Goal: Task Accomplishment & Management: Use online tool/utility

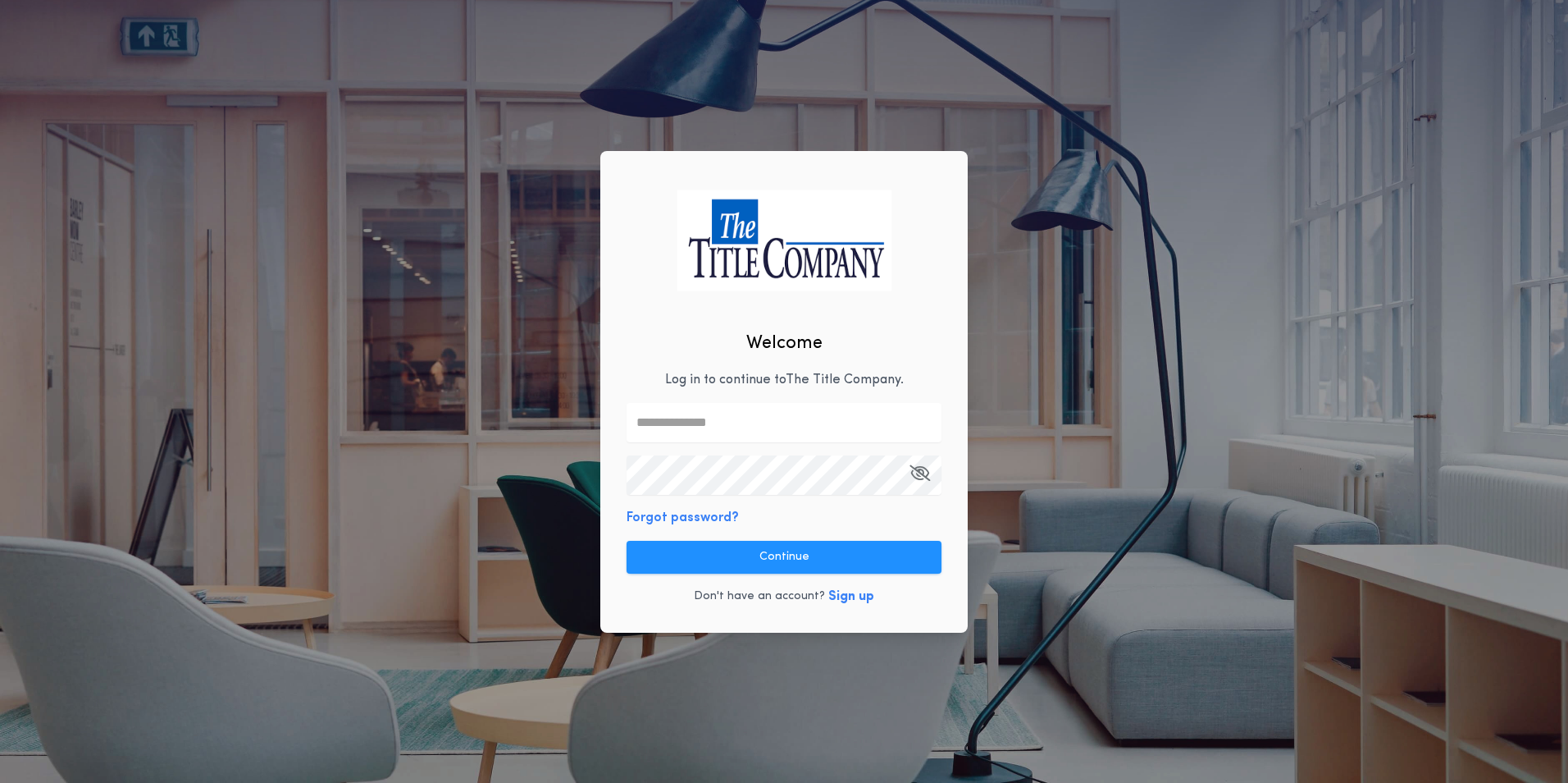
click at [676, 414] on input "text" at bounding box center [784, 422] width 315 height 39
type input "**********"
click at [923, 473] on icon "button" at bounding box center [919, 473] width 21 height 1
click at [923, 473] on icon "button" at bounding box center [920, 473] width 19 height 1
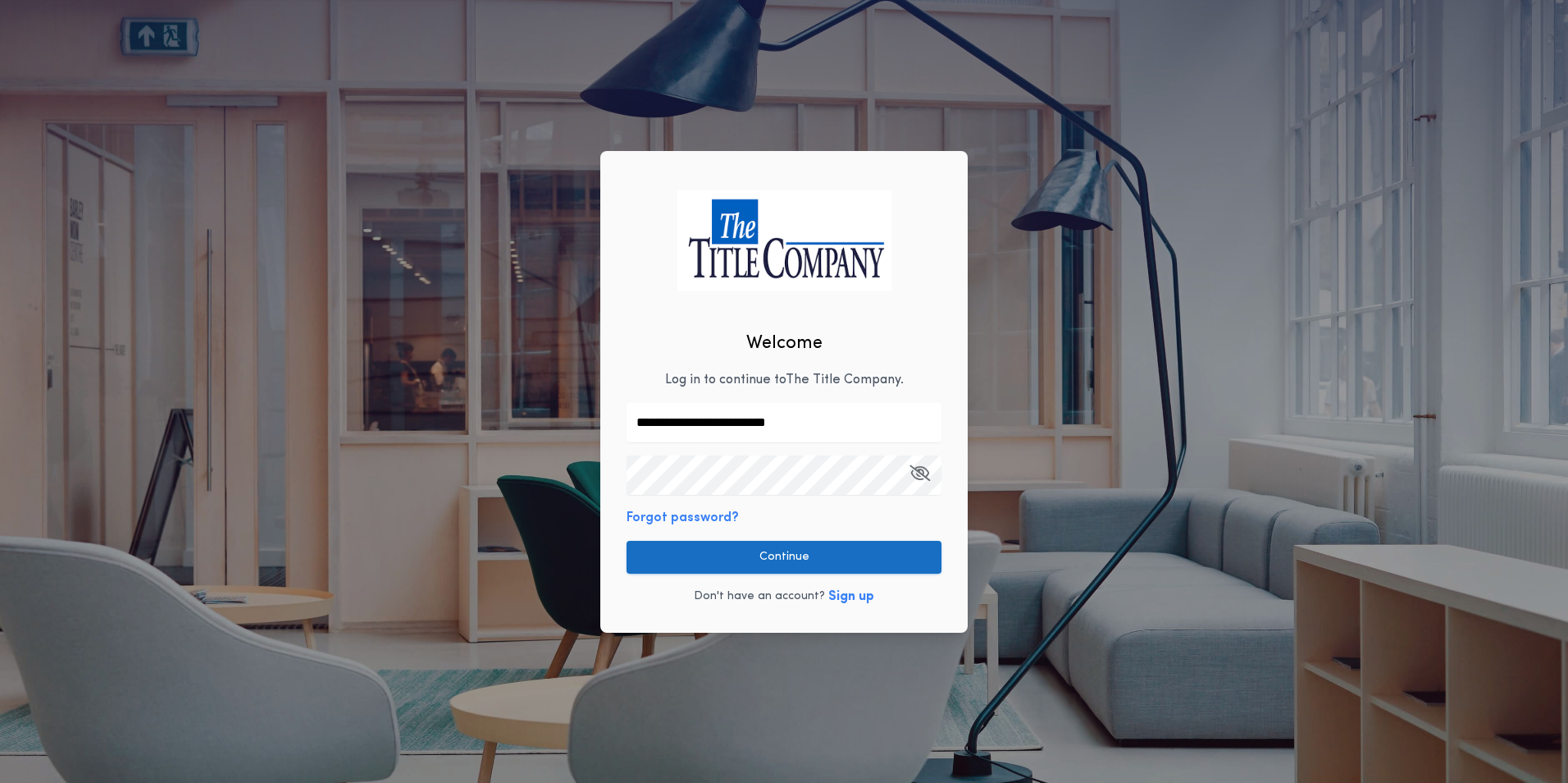
click at [868, 556] on button "Continue" at bounding box center [784, 557] width 315 height 33
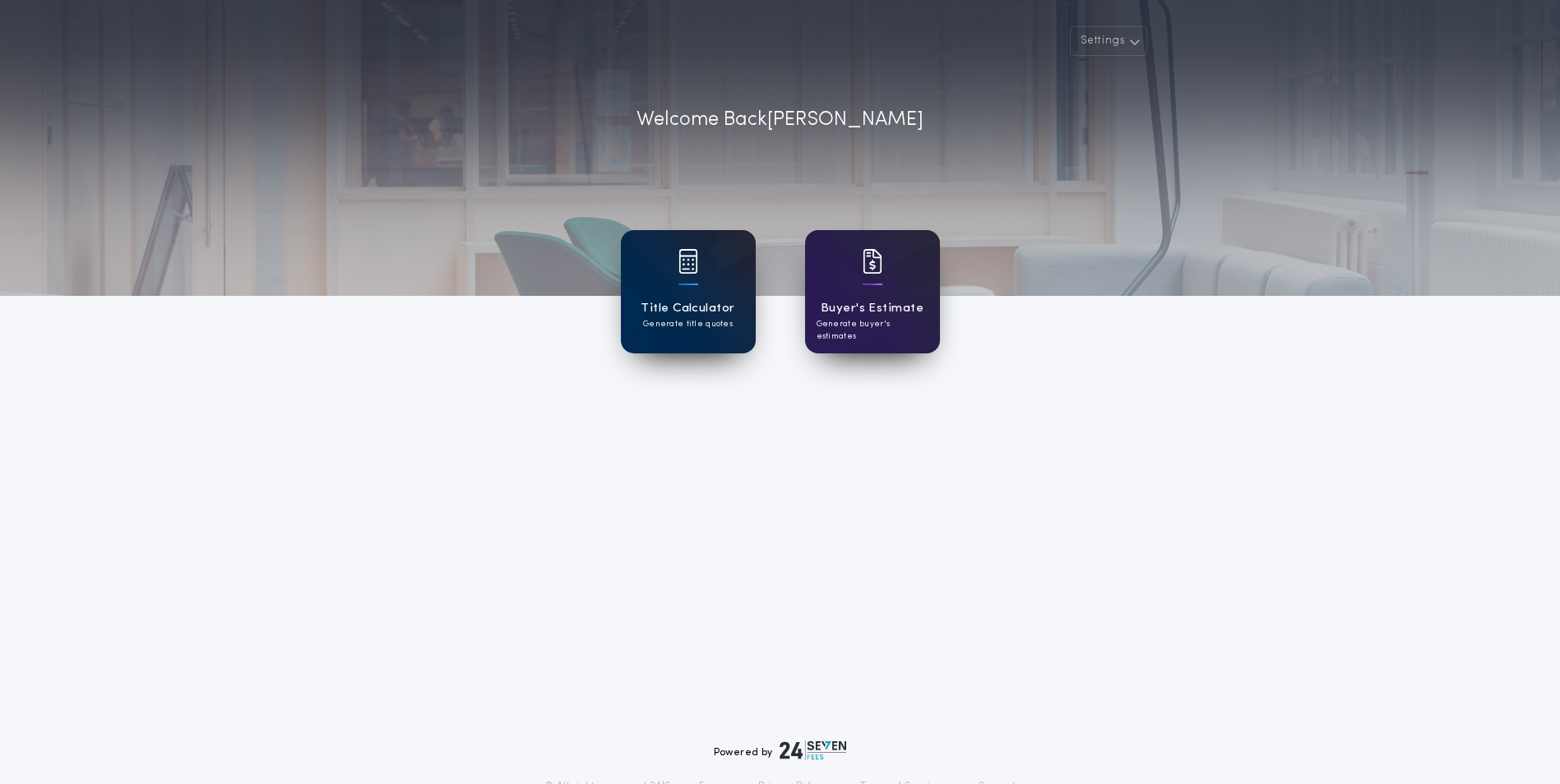
click at [704, 327] on p "Generate title quotes" at bounding box center [687, 324] width 90 height 13
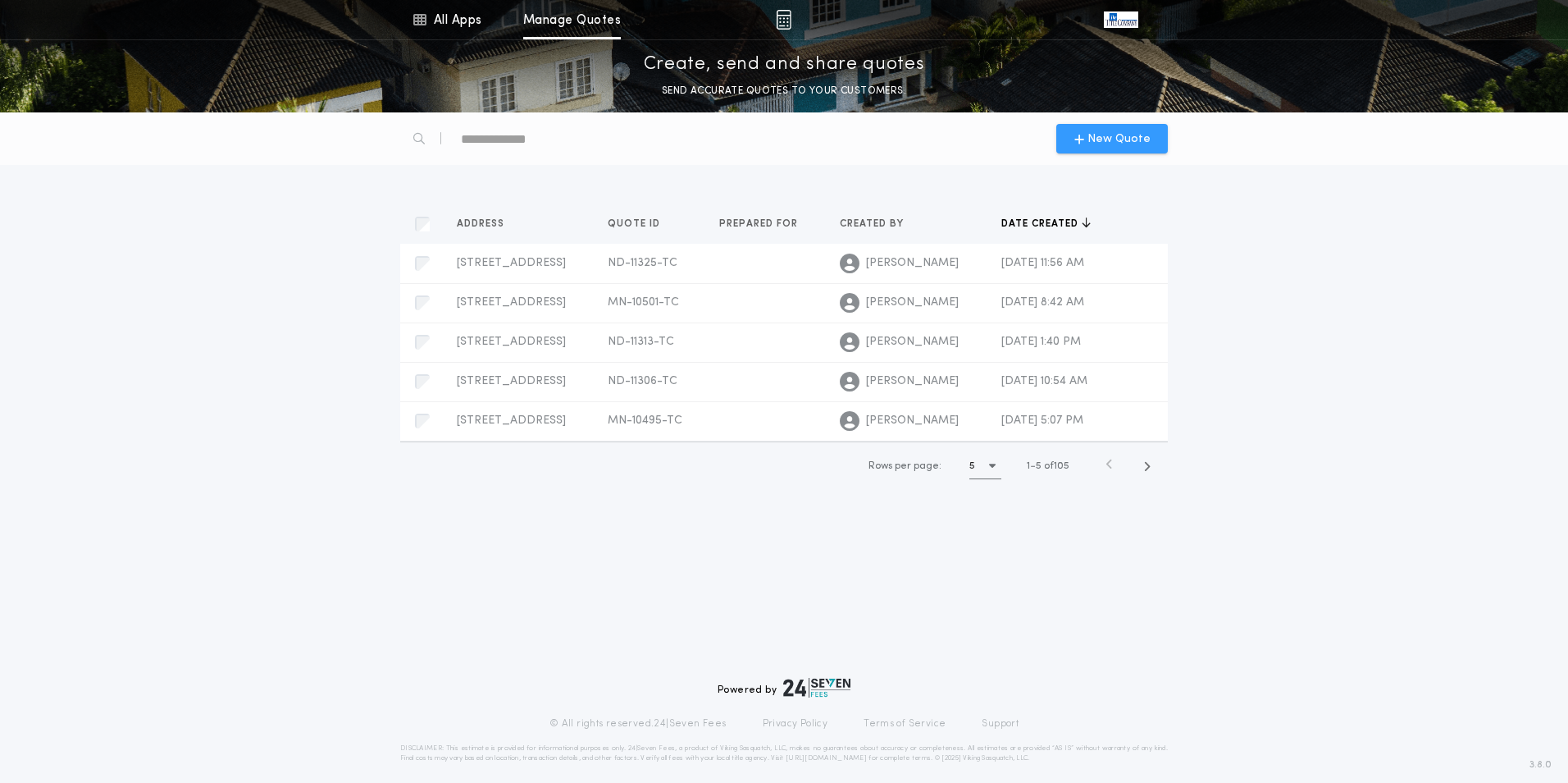
click at [1126, 142] on span "New Quote" at bounding box center [1119, 139] width 64 height 18
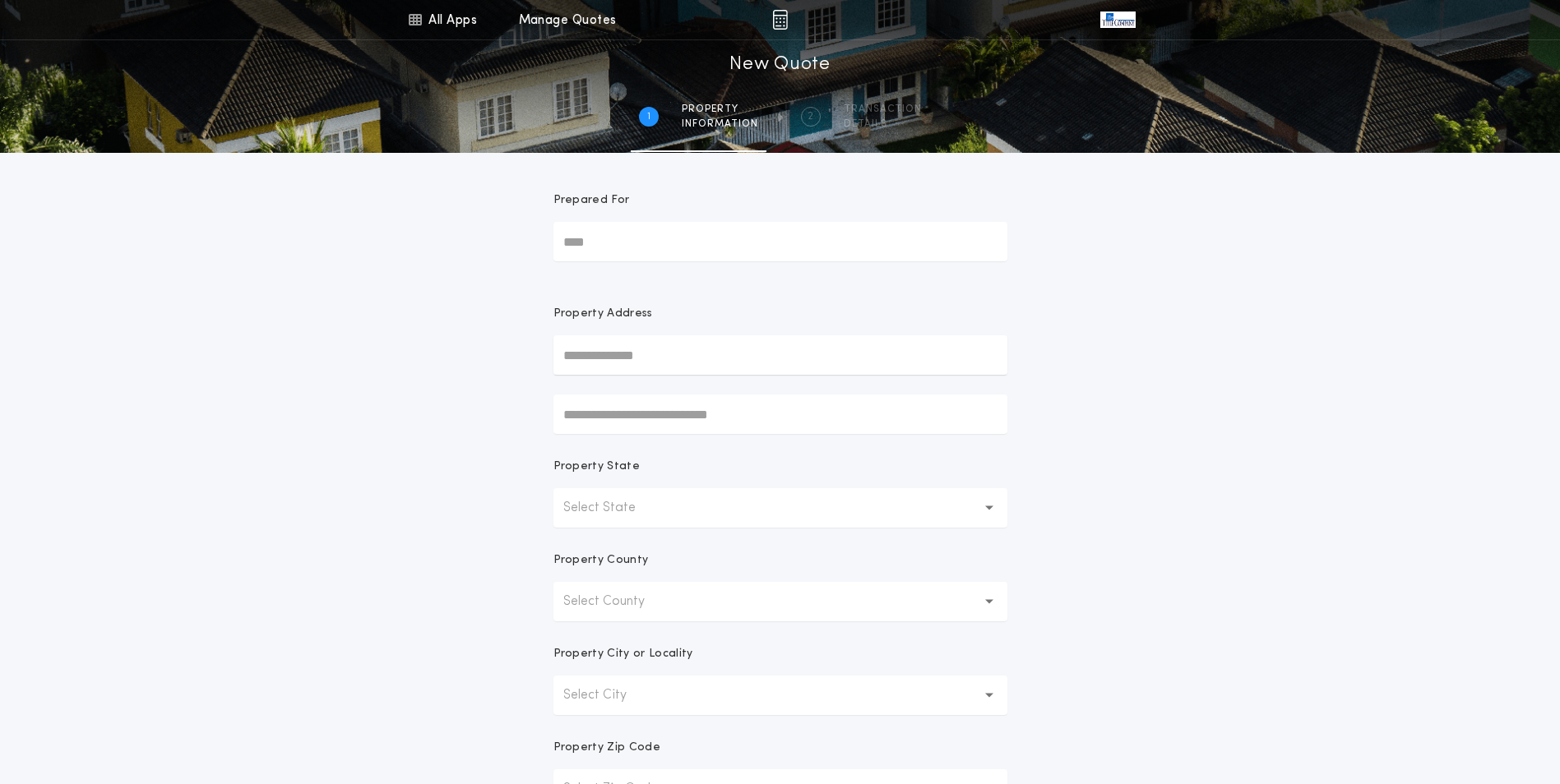
click at [587, 353] on input "text" at bounding box center [780, 355] width 453 height 39
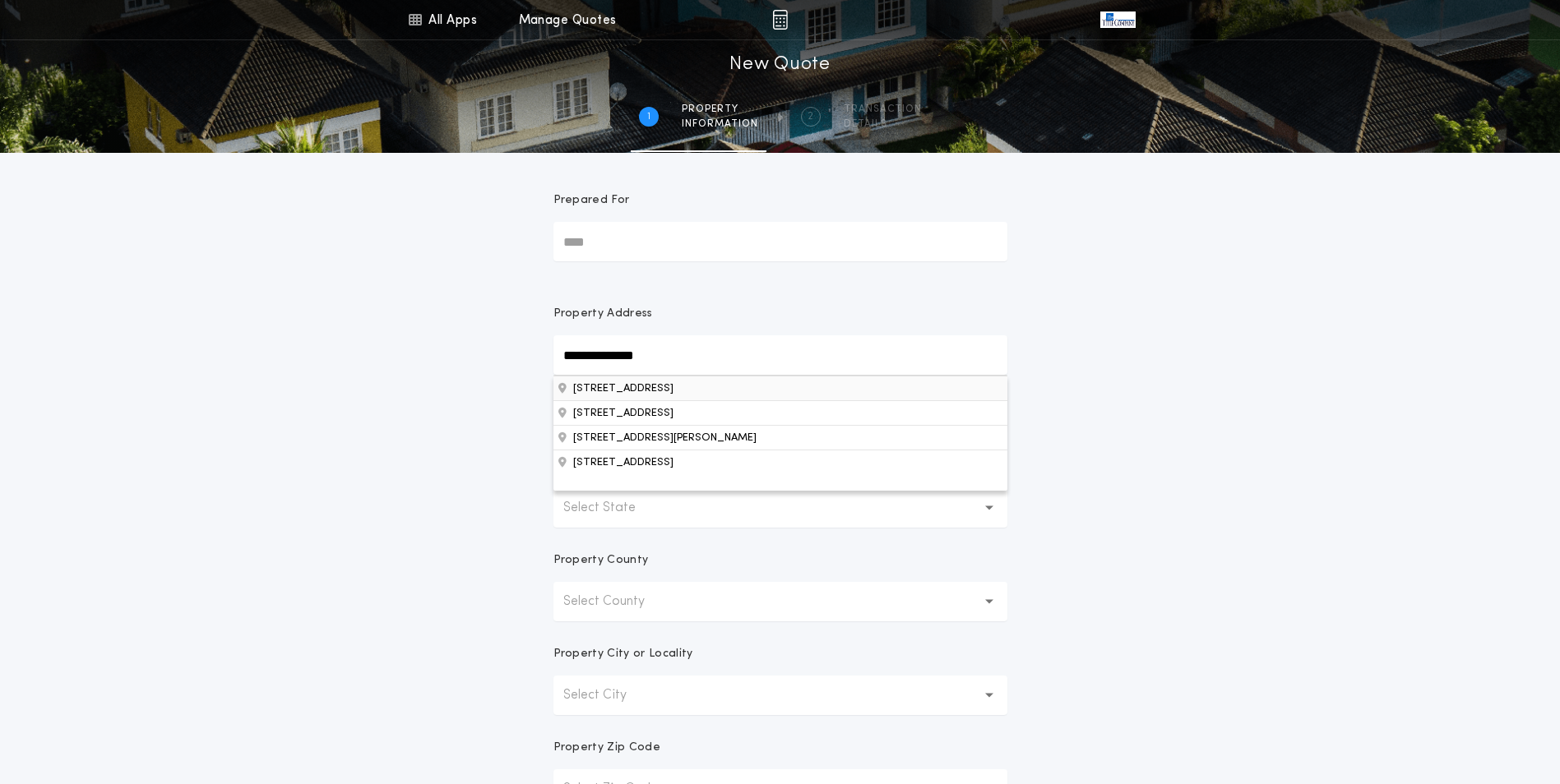
type input "**********"
click at [684, 393] on button "[STREET_ADDRESS]" at bounding box center [780, 388] width 453 height 24
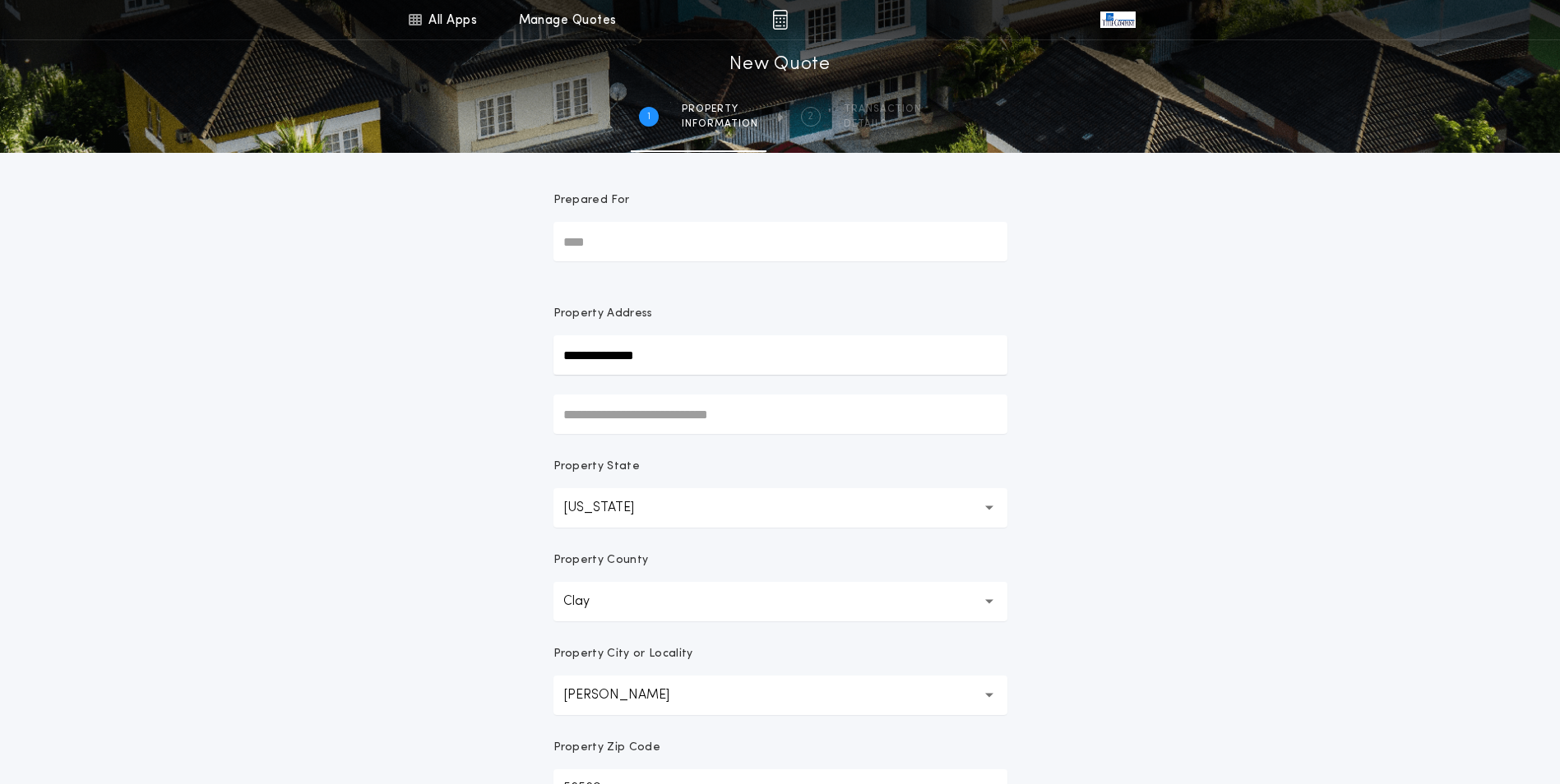
click at [1283, 334] on div "**********" at bounding box center [780, 470] width 1560 height 940
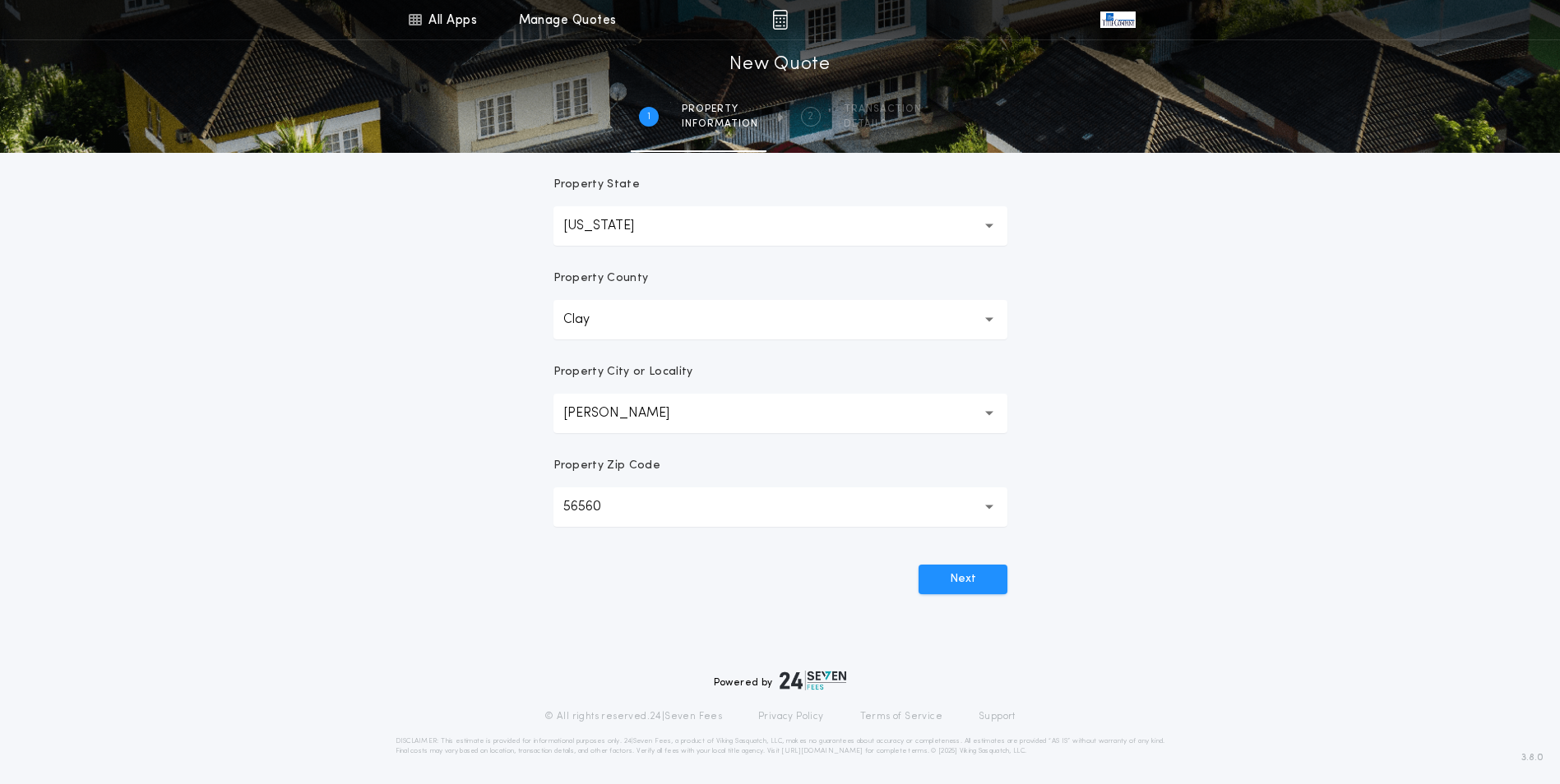
scroll to position [287, 0]
click at [1100, 494] on div "**********" at bounding box center [780, 183] width 1560 height 940
click at [981, 568] on button "Next" at bounding box center [963, 575] width 89 height 29
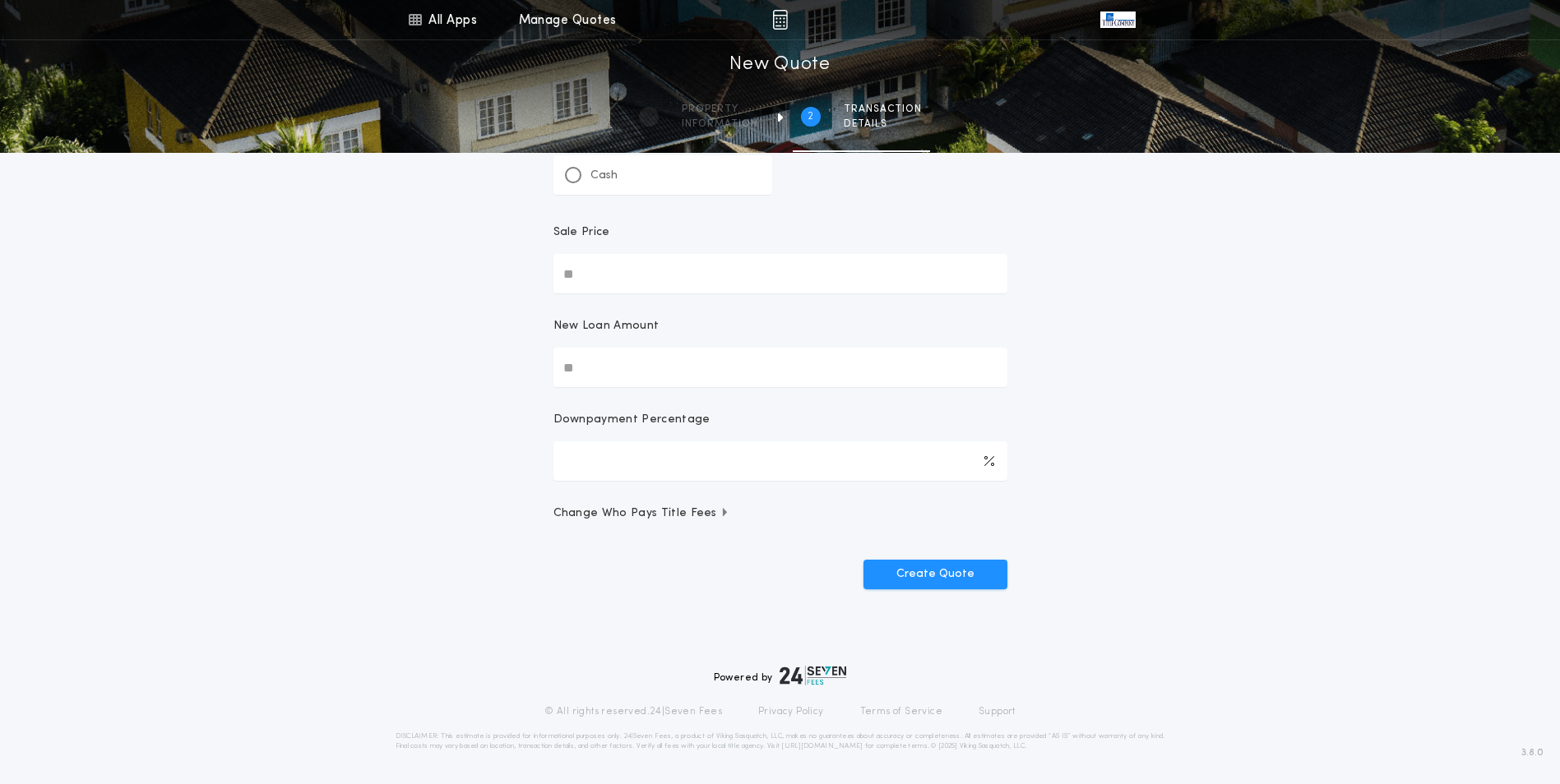
scroll to position [0, 0]
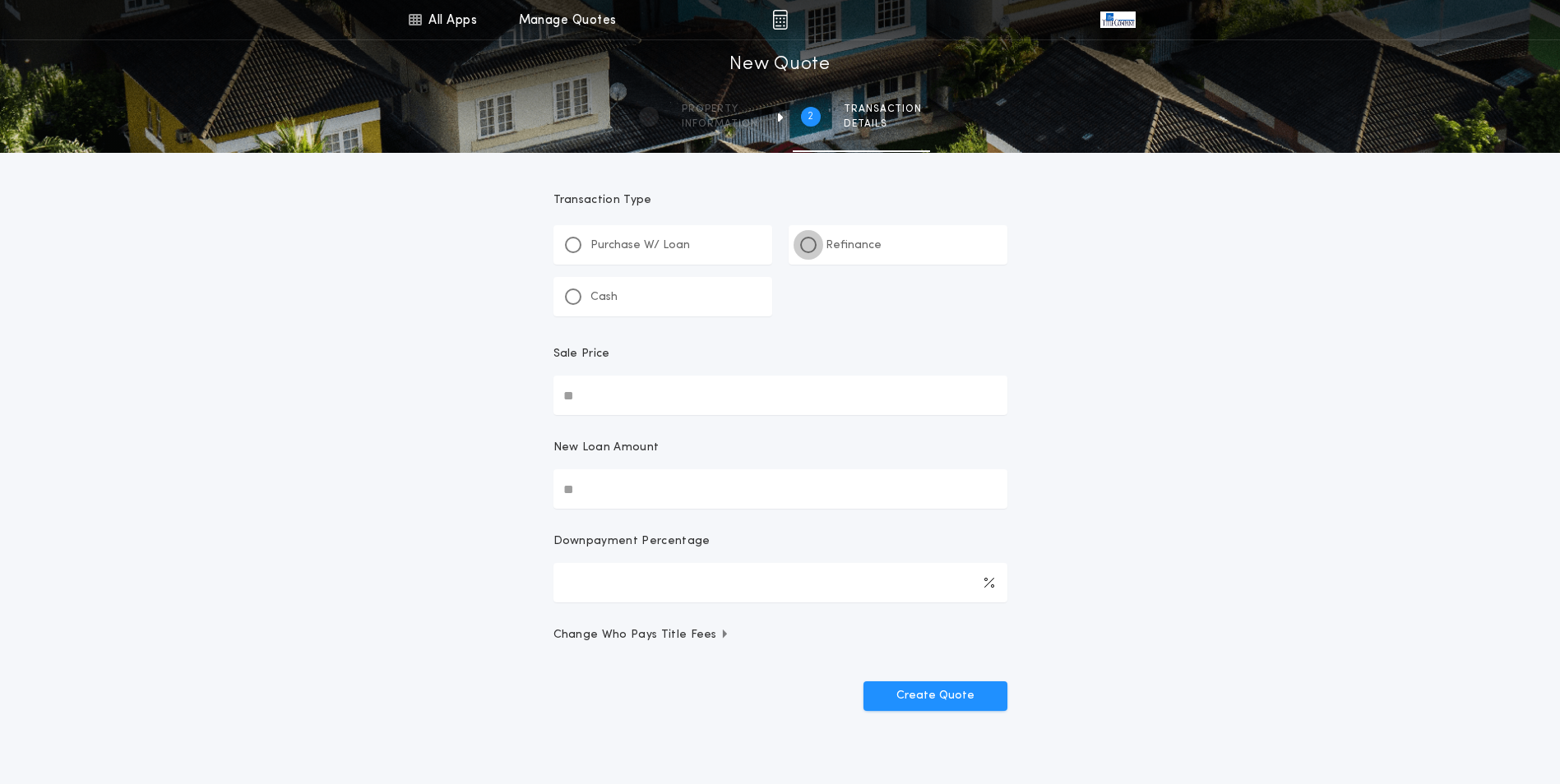
click at [804, 245] on div at bounding box center [808, 245] width 8 height 8
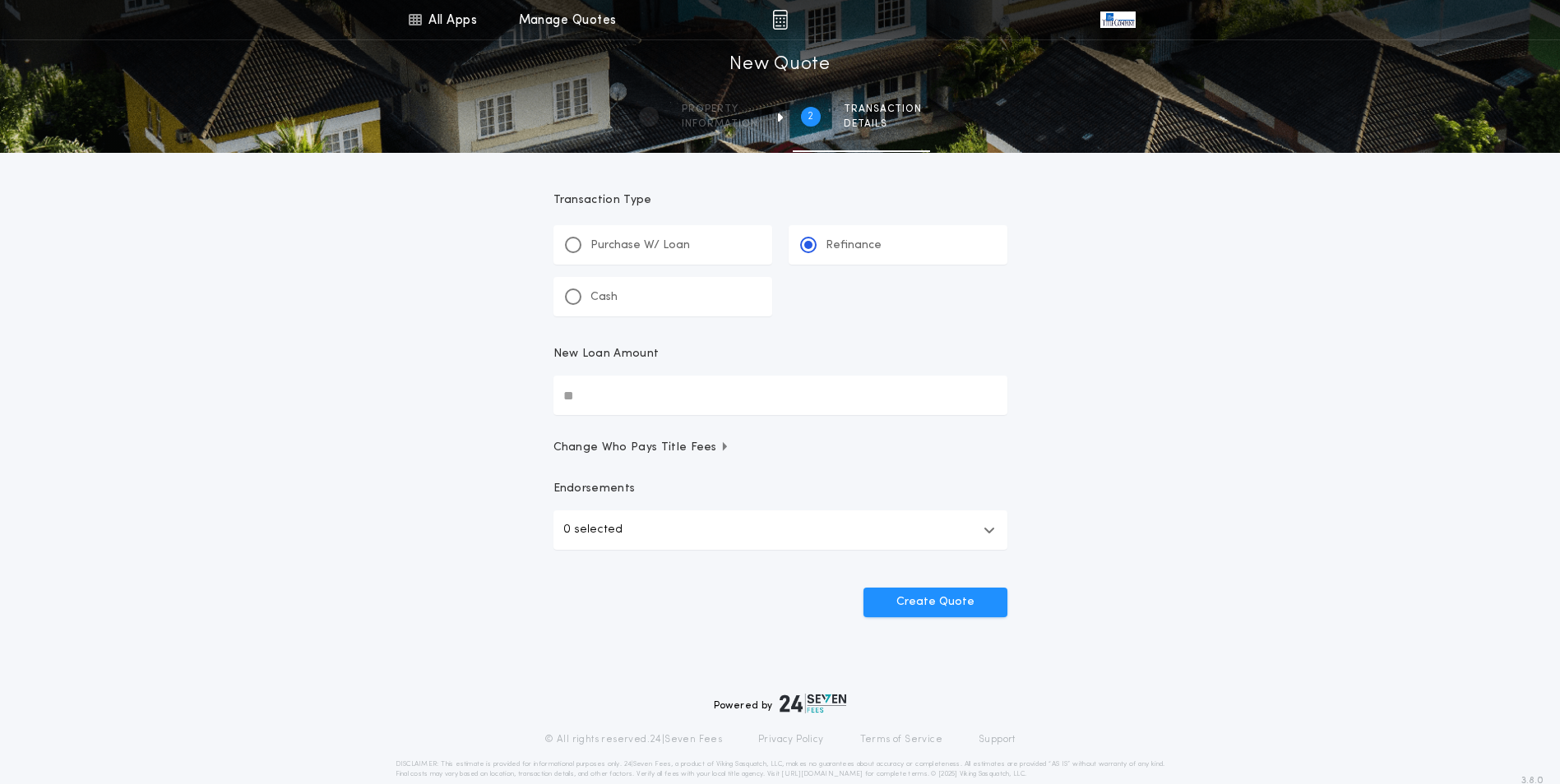
click at [582, 392] on input "New Loan Amount" at bounding box center [780, 395] width 453 height 39
type input "********"
click at [991, 528] on icon "button" at bounding box center [989, 530] width 12 height 13
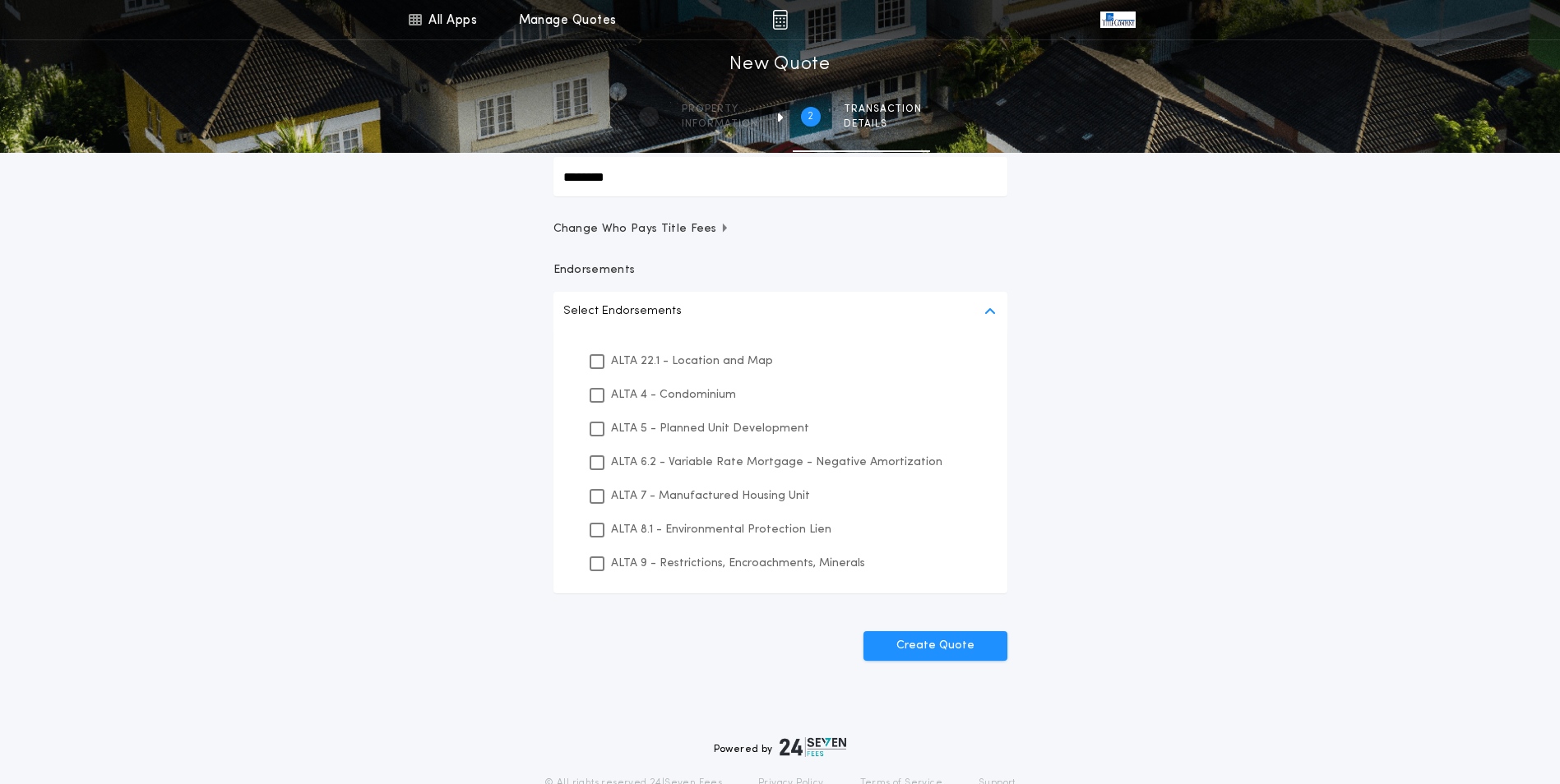
scroll to position [219, 0]
click at [599, 362] on icon at bounding box center [596, 361] width 10 height 12
drag, startPoint x: 595, startPoint y: 525, endPoint x: 590, endPoint y: 559, distance: 34.4
click at [596, 526] on icon at bounding box center [596, 530] width 10 height 12
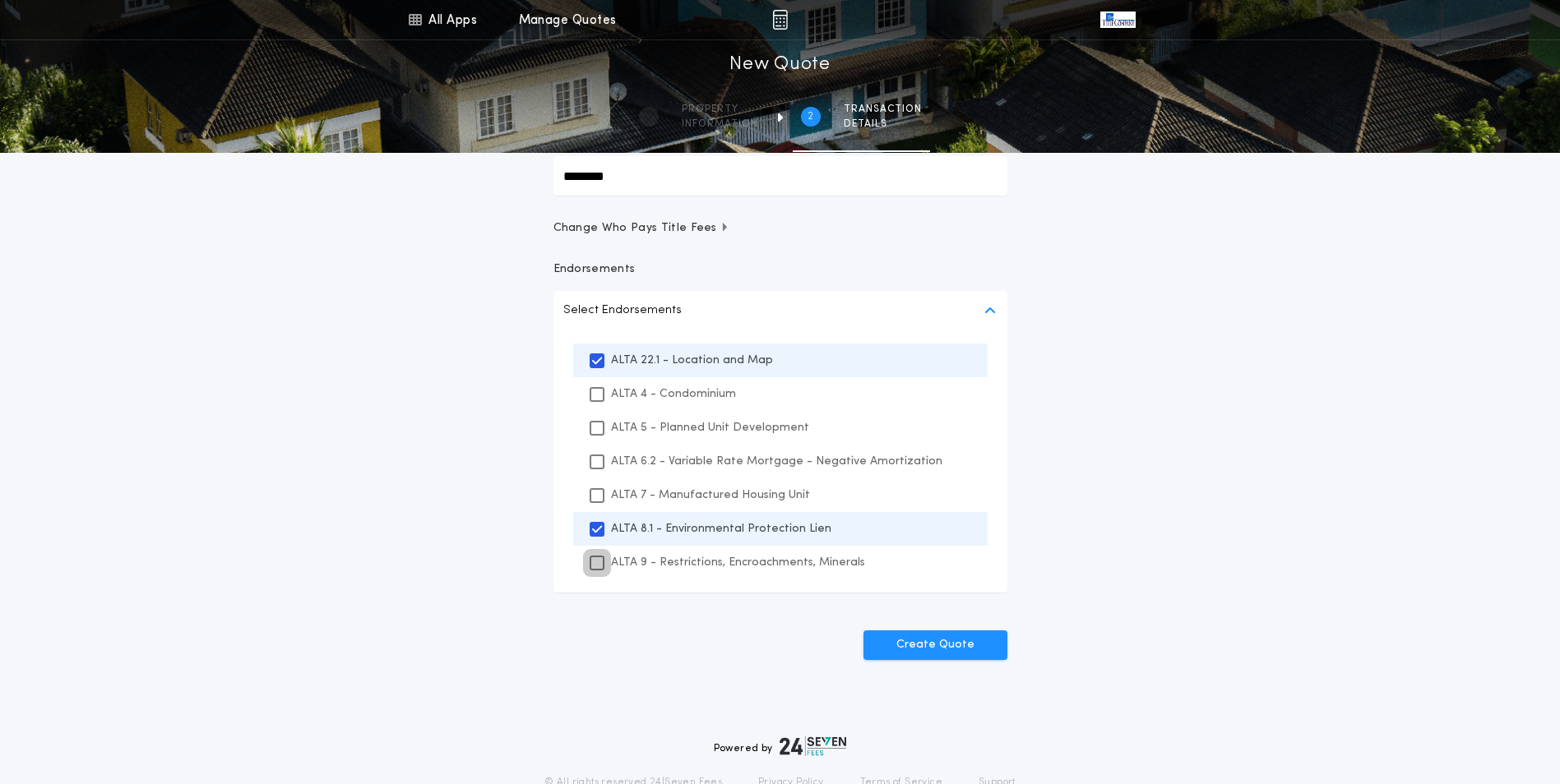
click at [590, 559] on div at bounding box center [596, 563] width 15 height 15
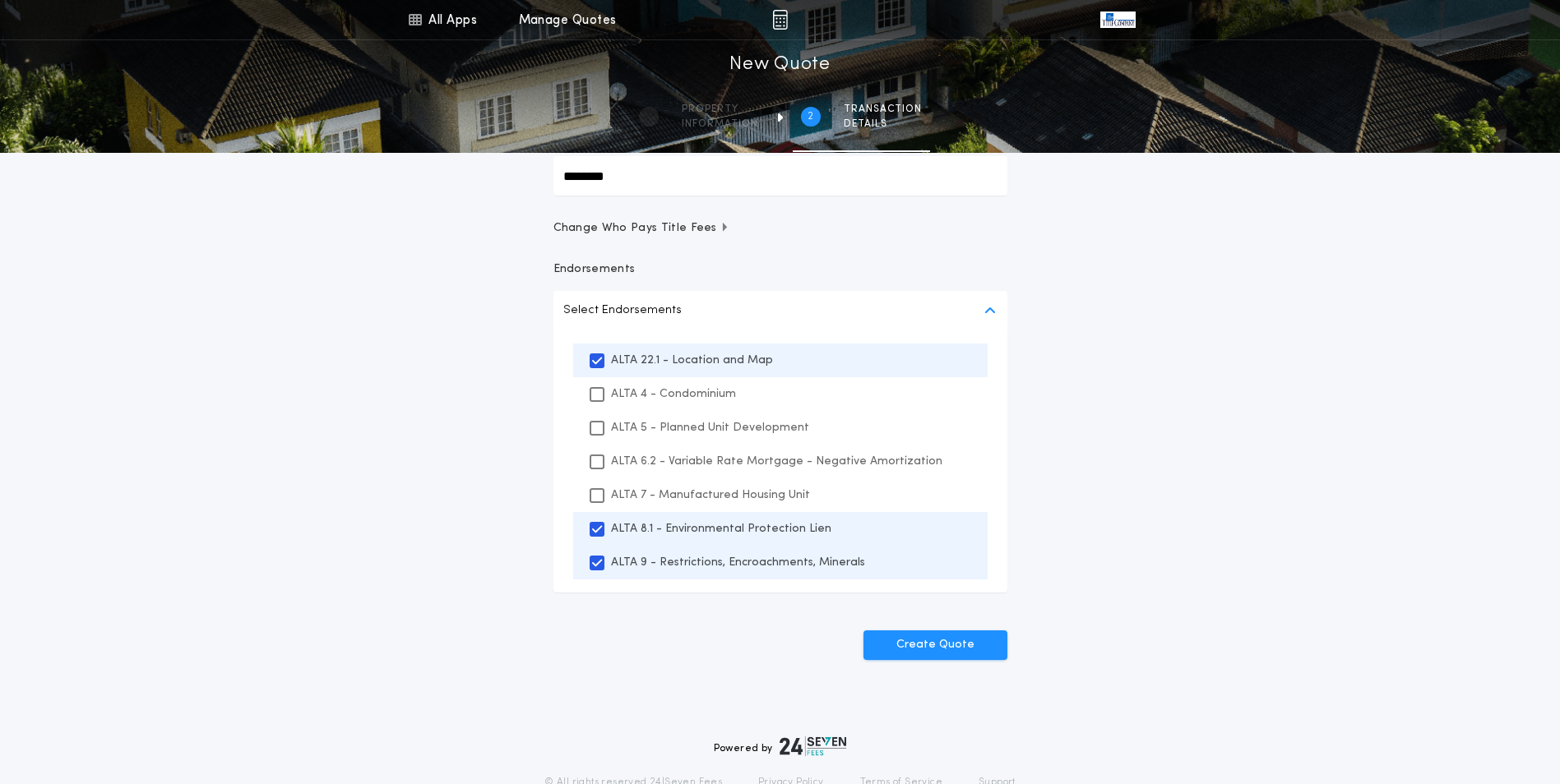
click at [1108, 506] on div "All Apps Title Calculator Buyer's Estimate Menu All Apps Manage Quotes 2 /2 New…" at bounding box center [780, 252] width 1560 height 943
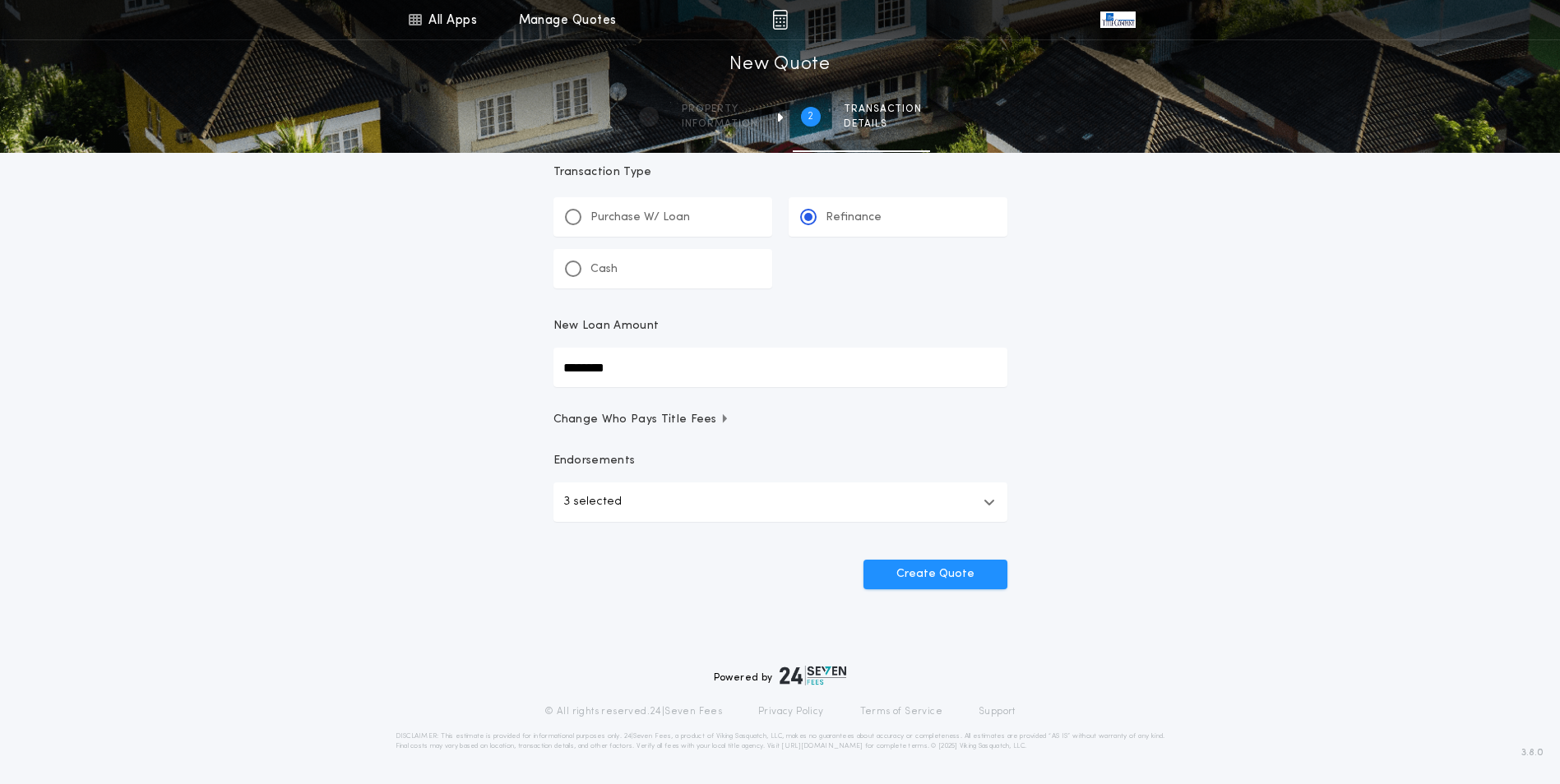
scroll to position [28, 0]
click at [935, 576] on button "Create Quote" at bounding box center [934, 575] width 144 height 29
